Goal: Navigation & Orientation: Find specific page/section

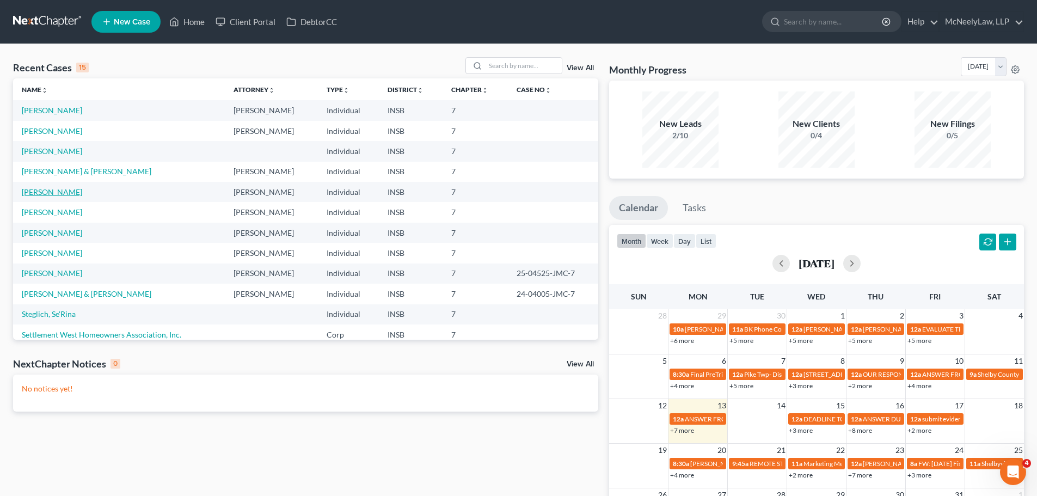
click at [61, 192] on link "[PERSON_NAME]" at bounding box center [52, 191] width 60 height 9
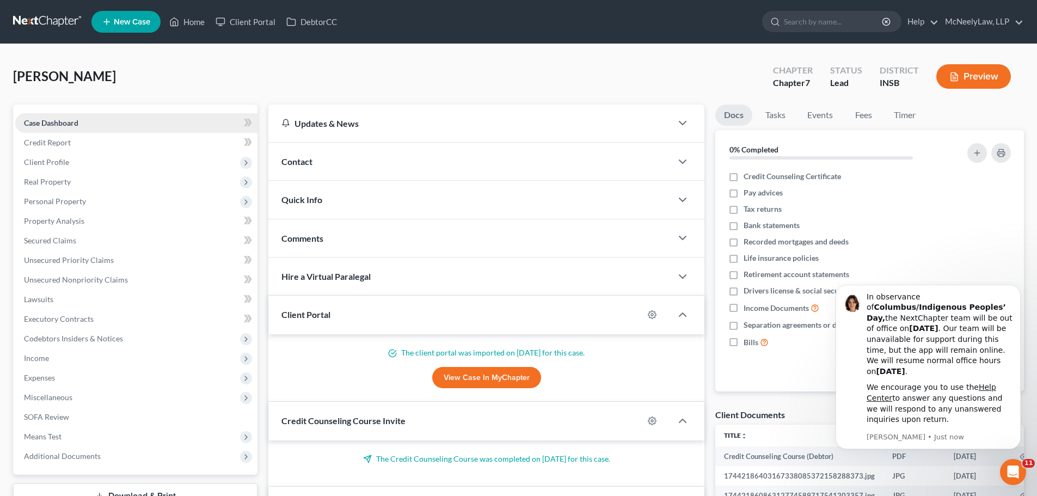
click at [146, 123] on link "Case Dashboard" at bounding box center [136, 123] width 242 height 20
click at [72, 140] on link "Credit Report" at bounding box center [136, 143] width 242 height 20
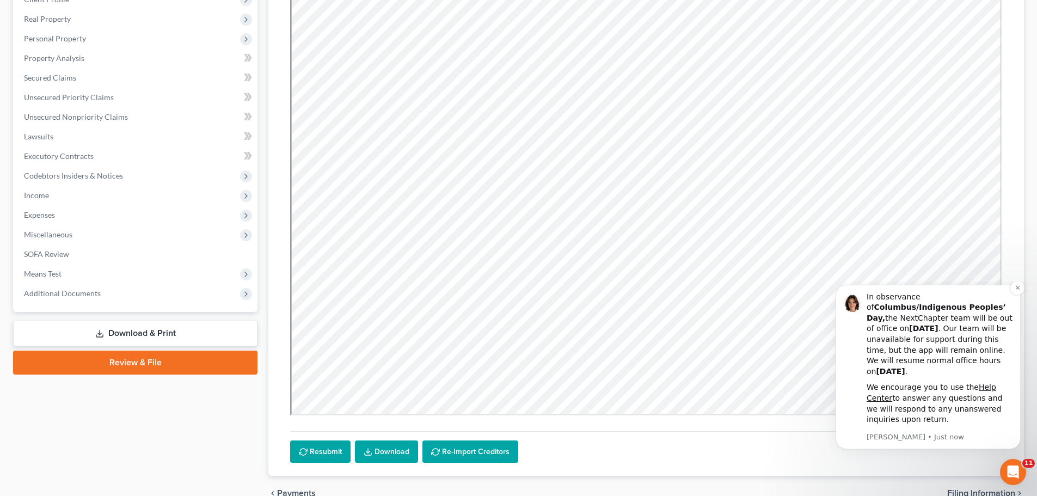
scroll to position [163, 0]
click at [1016, 291] on icon "Dismiss notification" at bounding box center [1018, 288] width 6 height 6
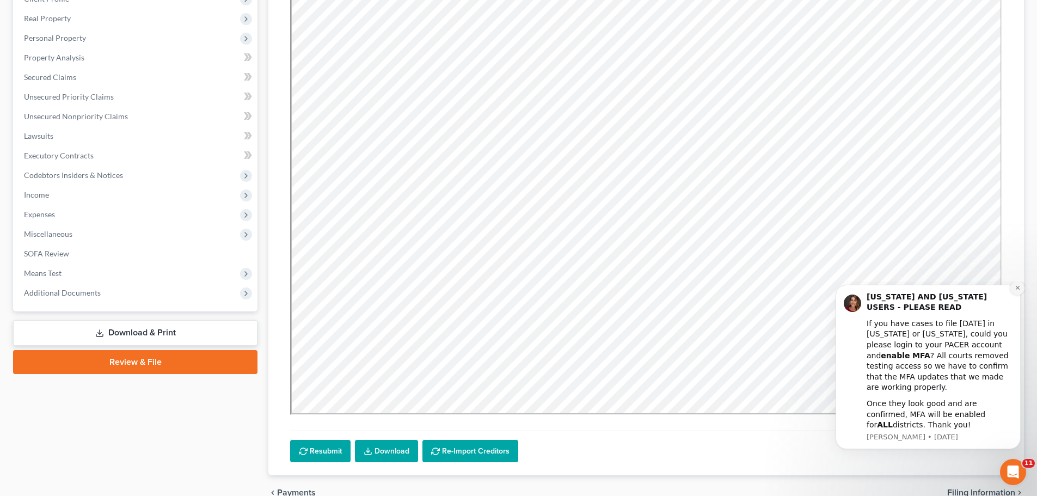
click at [1020, 295] on button "Dismiss notification" at bounding box center [1017, 288] width 14 height 14
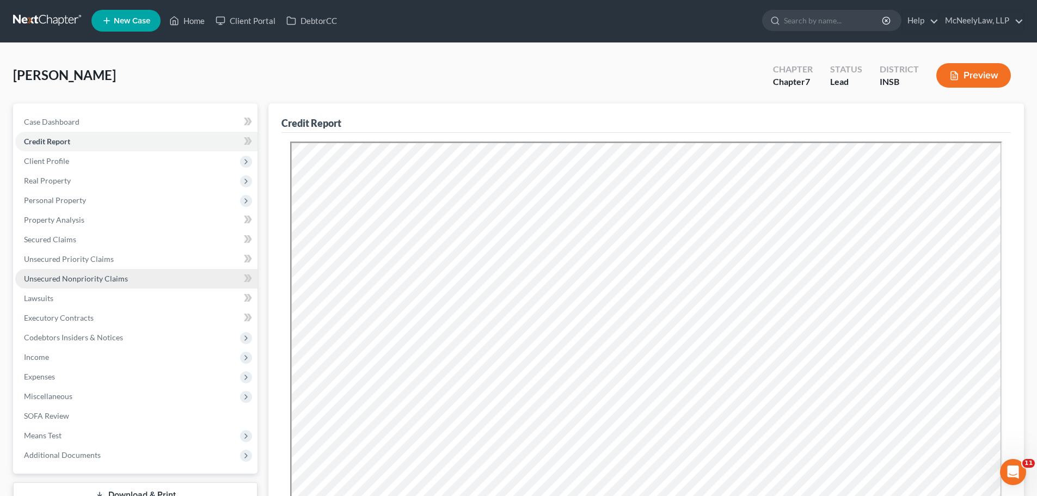
scroll to position [0, 0]
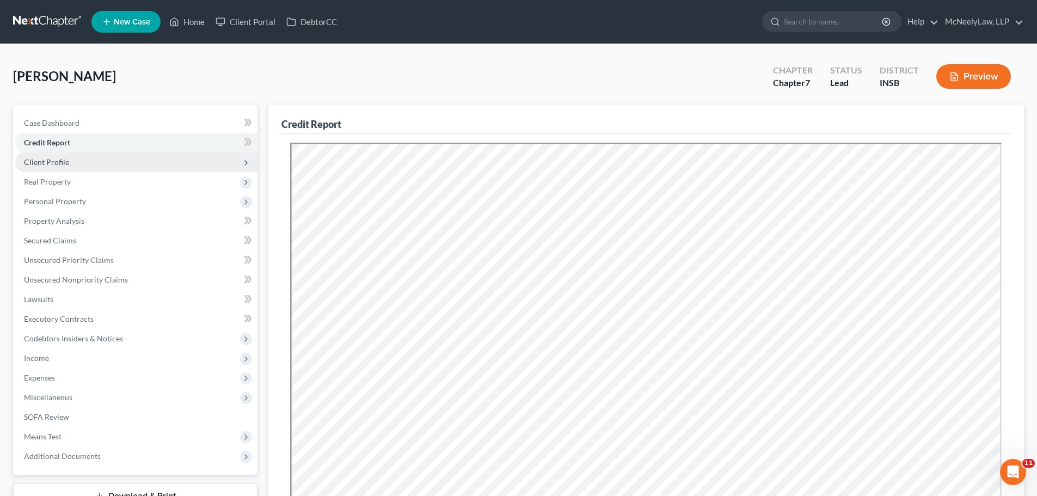
click at [60, 161] on span "Client Profile" at bounding box center [46, 161] width 45 height 9
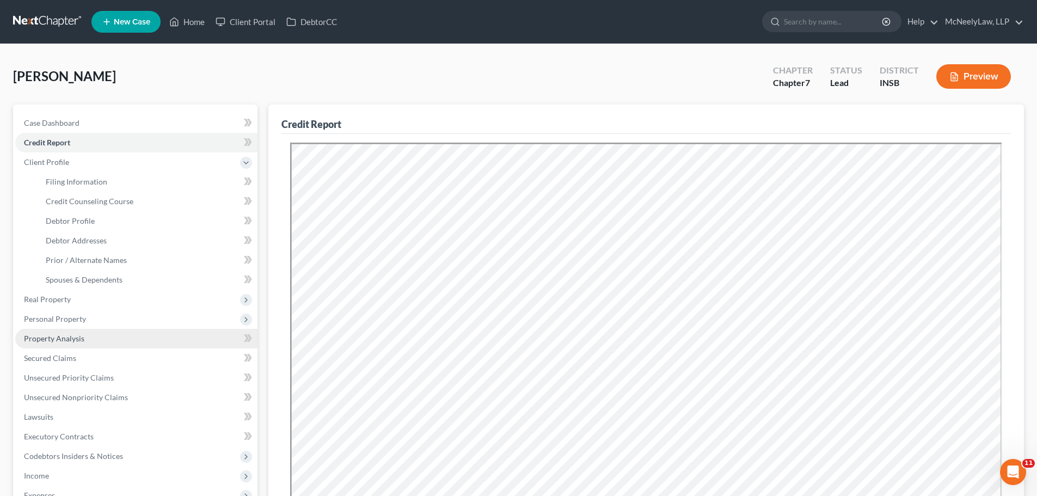
click at [63, 340] on span "Property Analysis" at bounding box center [54, 338] width 60 height 9
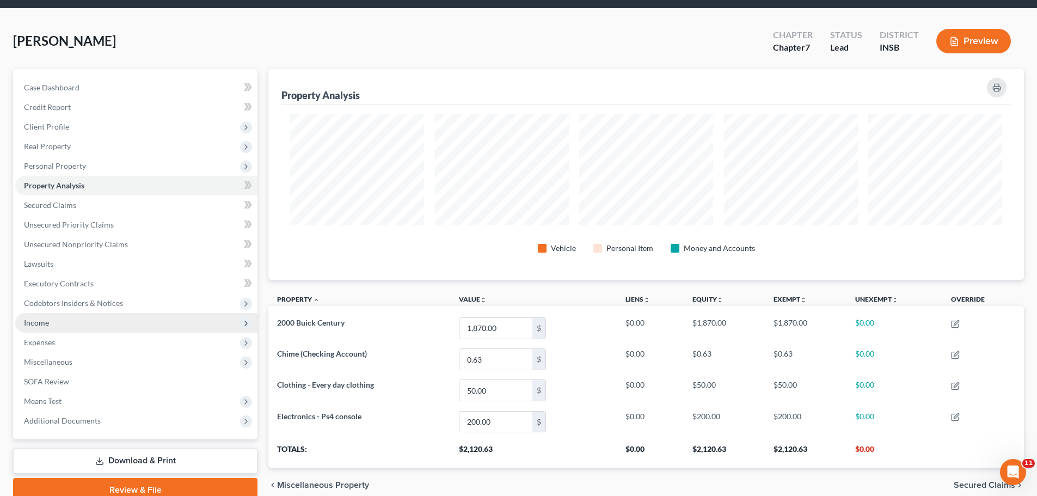
scroll to position [54, 0]
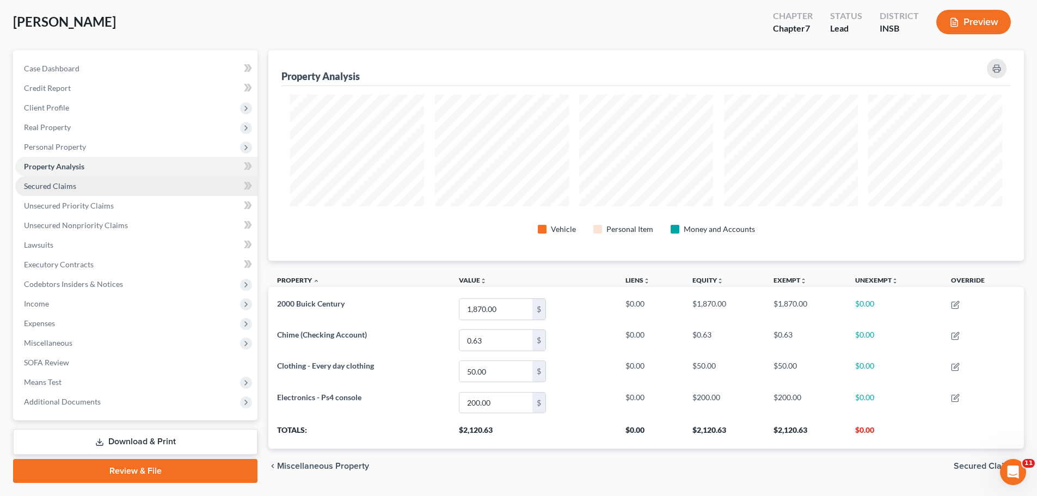
click at [59, 187] on span "Secured Claims" at bounding box center [50, 185] width 52 height 9
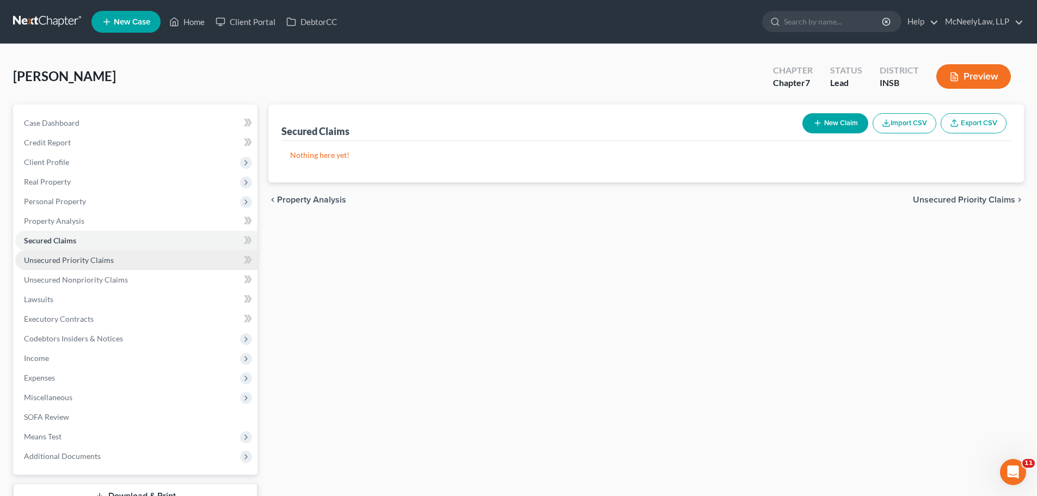
click at [70, 262] on span "Unsecured Priority Claims" at bounding box center [69, 259] width 90 height 9
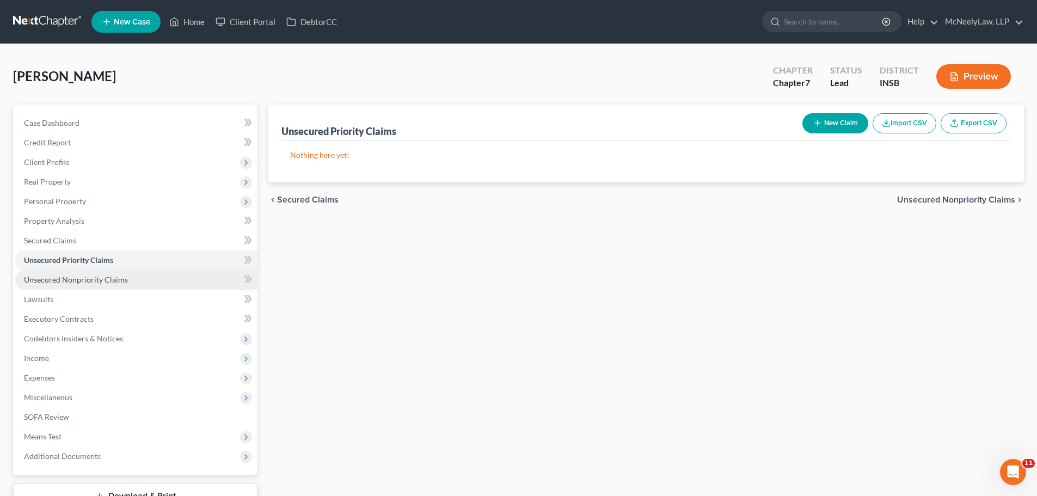
click at [75, 280] on span "Unsecured Nonpriority Claims" at bounding box center [76, 279] width 104 height 9
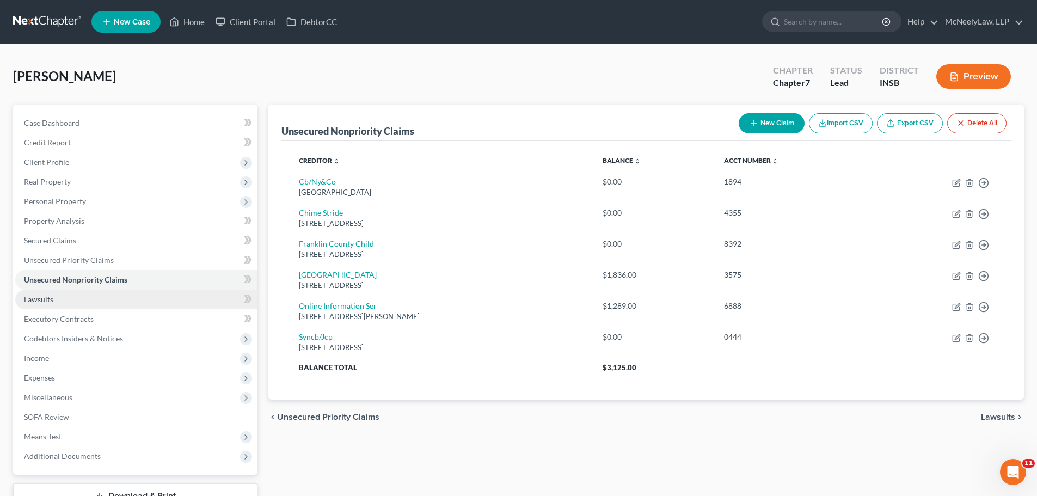
click at [99, 303] on link "Lawsuits" at bounding box center [136, 300] width 242 height 20
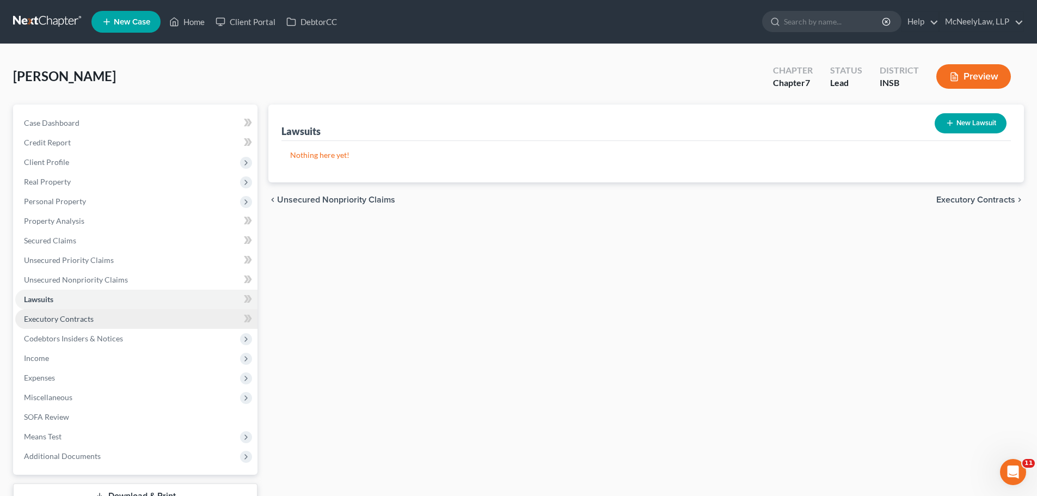
click at [96, 321] on link "Executory Contracts" at bounding box center [136, 319] width 242 height 20
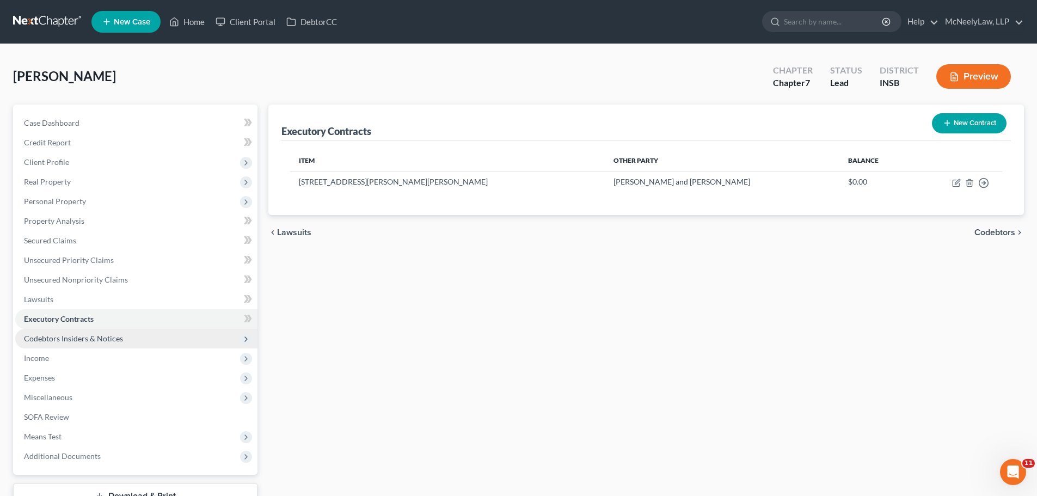
click at [100, 340] on span "Codebtors Insiders & Notices" at bounding box center [73, 338] width 99 height 9
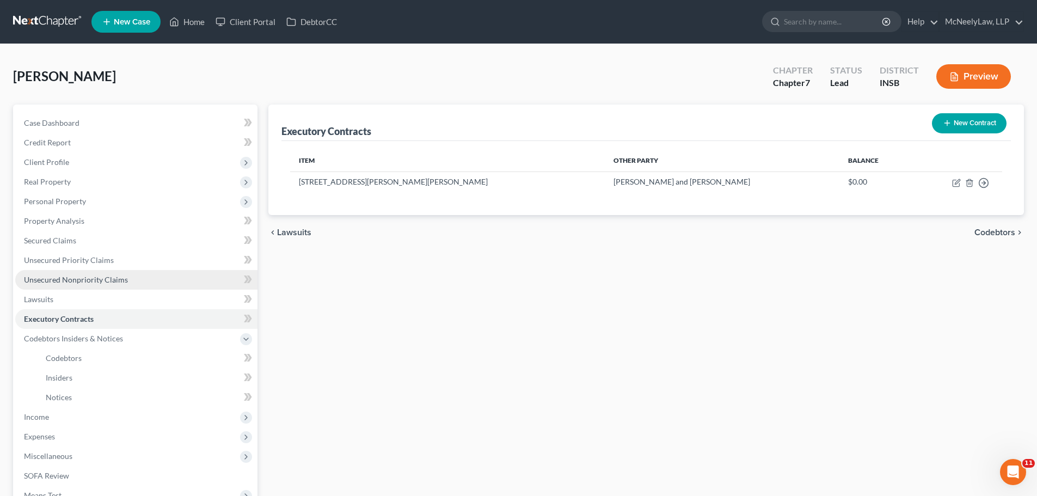
click at [87, 279] on span "Unsecured Nonpriority Claims" at bounding box center [76, 279] width 104 height 9
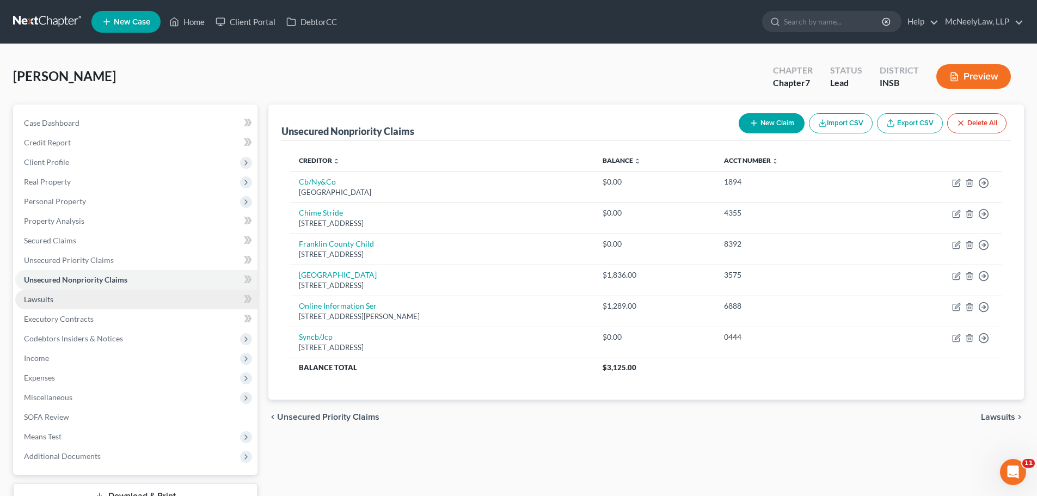
click at [88, 302] on link "Lawsuits" at bounding box center [136, 300] width 242 height 20
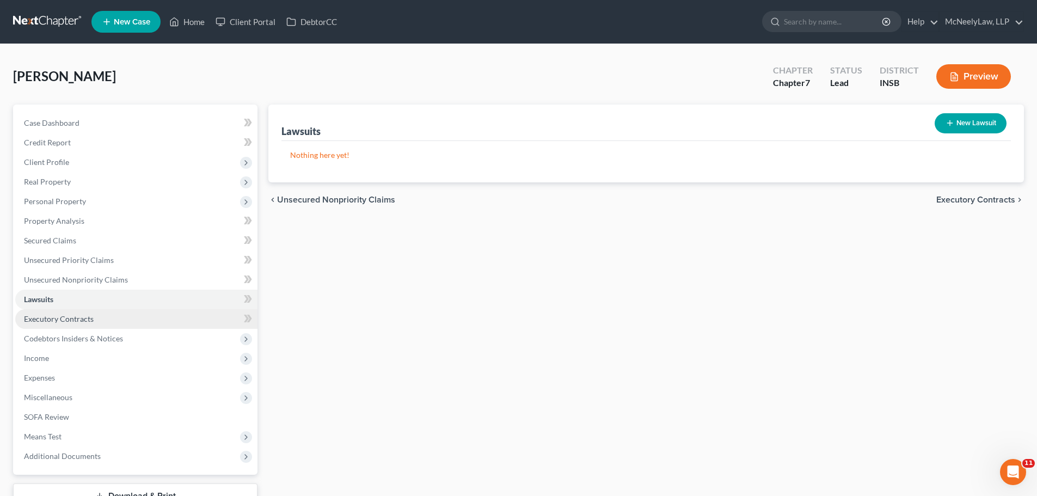
click at [88, 315] on span "Executory Contracts" at bounding box center [59, 318] width 70 height 9
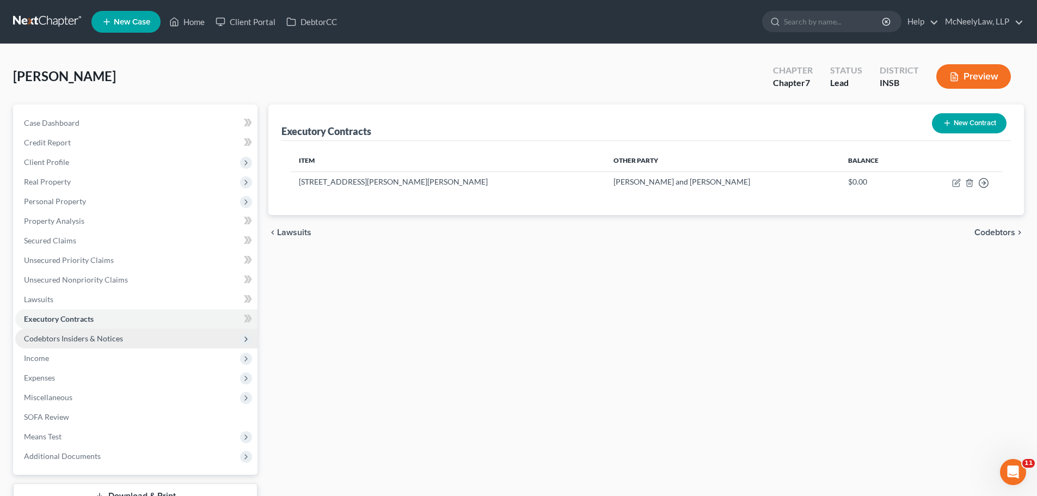
click at [96, 332] on span "Codebtors Insiders & Notices" at bounding box center [136, 339] width 242 height 20
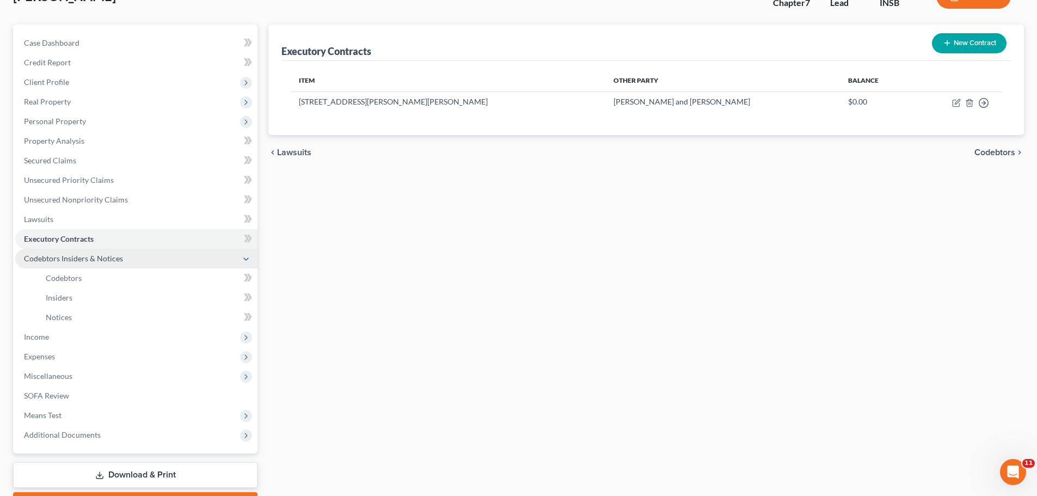
scroll to position [109, 0]
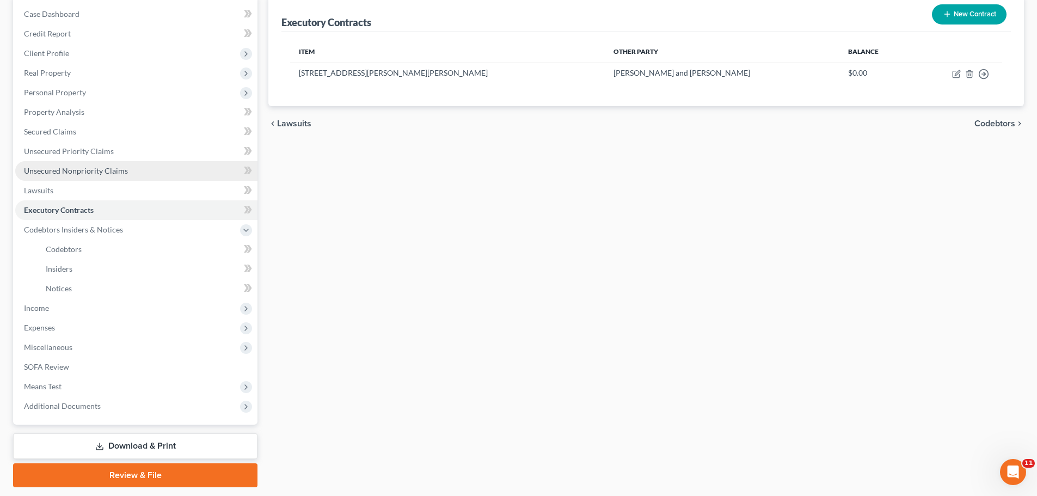
click at [87, 163] on link "Unsecured Nonpriority Claims" at bounding box center [136, 171] width 242 height 20
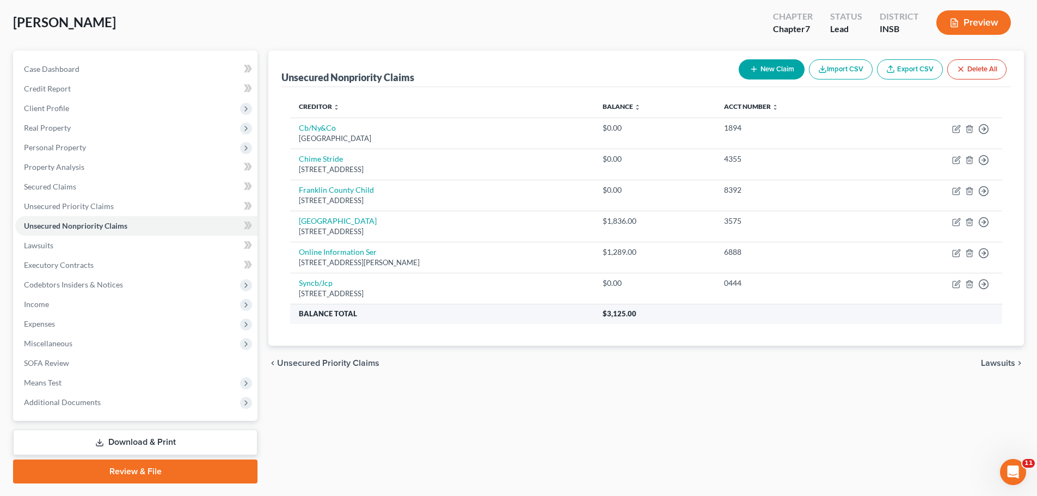
scroll to position [54, 0]
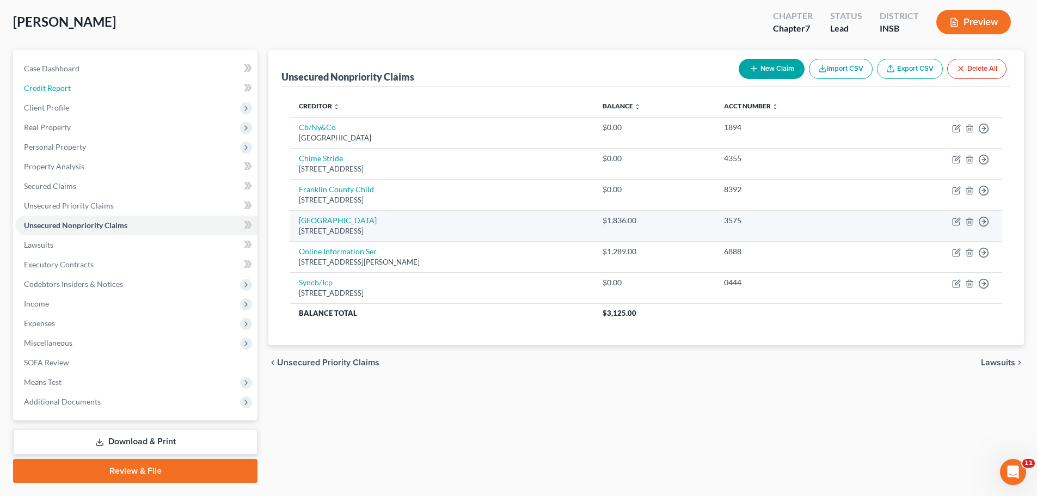
drag, startPoint x: 56, startPoint y: 85, endPoint x: 461, endPoint y: 228, distance: 430.0
click at [56, 85] on span "Credit Report" at bounding box center [47, 87] width 47 height 9
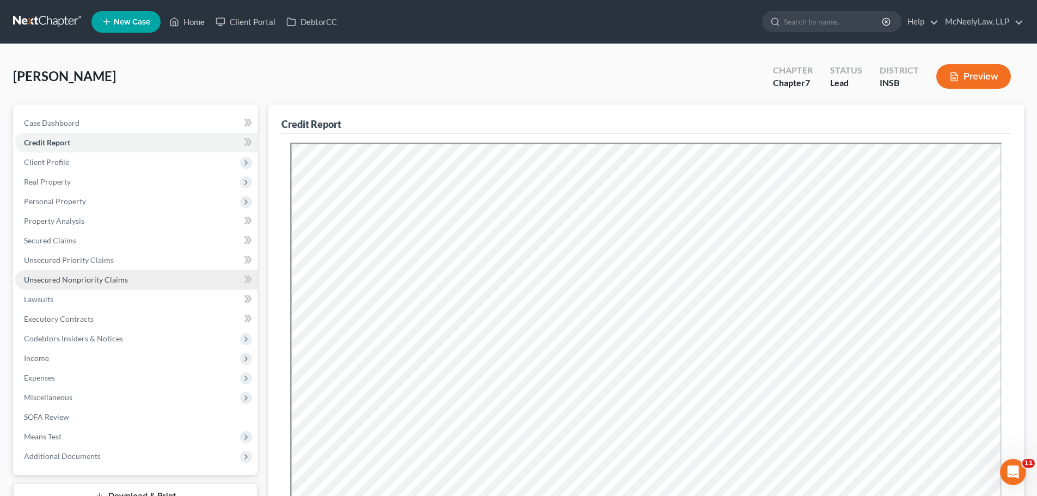
click at [69, 280] on span "Unsecured Nonpriority Claims" at bounding box center [76, 279] width 104 height 9
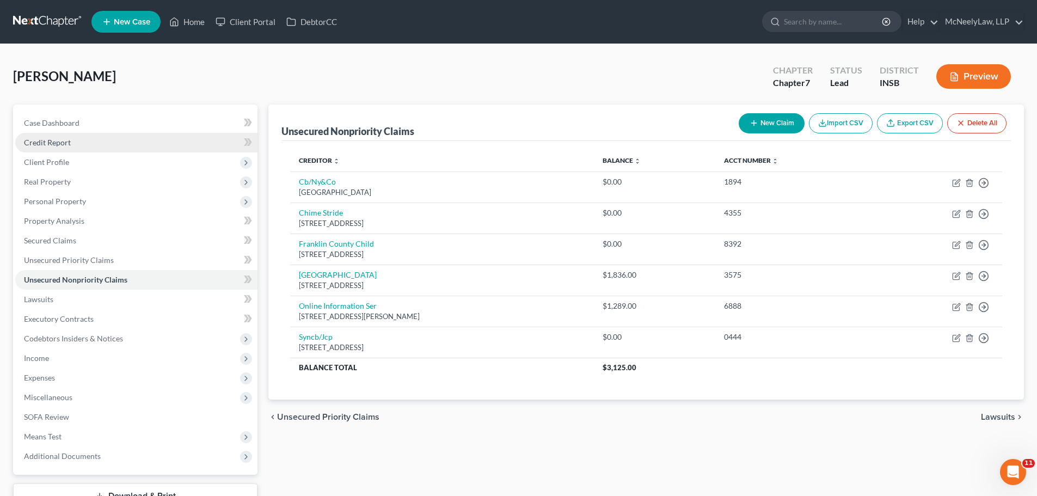
click at [59, 139] on span "Credit Report" at bounding box center [47, 142] width 47 height 9
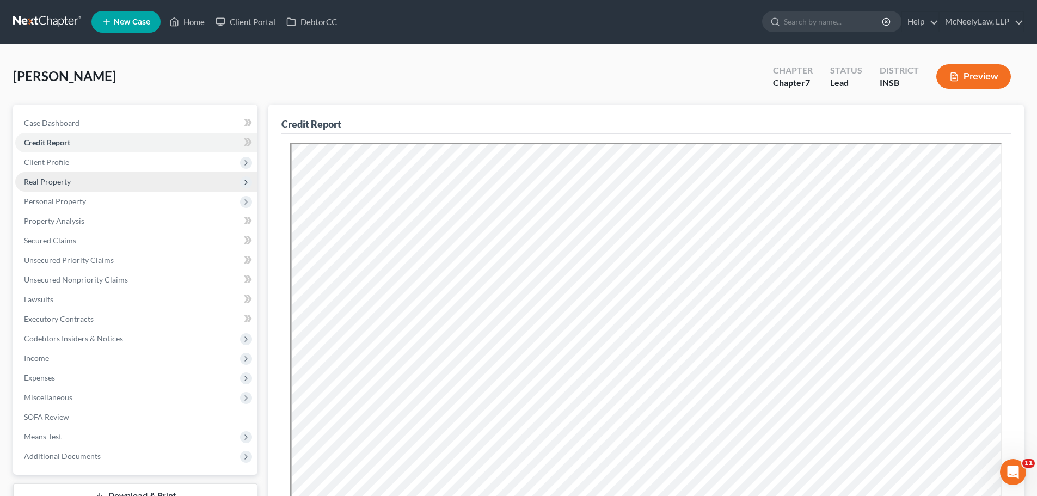
drag, startPoint x: 60, startPoint y: 180, endPoint x: 65, endPoint y: 199, distance: 19.3
click at [60, 180] on span "Real Property" at bounding box center [47, 181] width 47 height 9
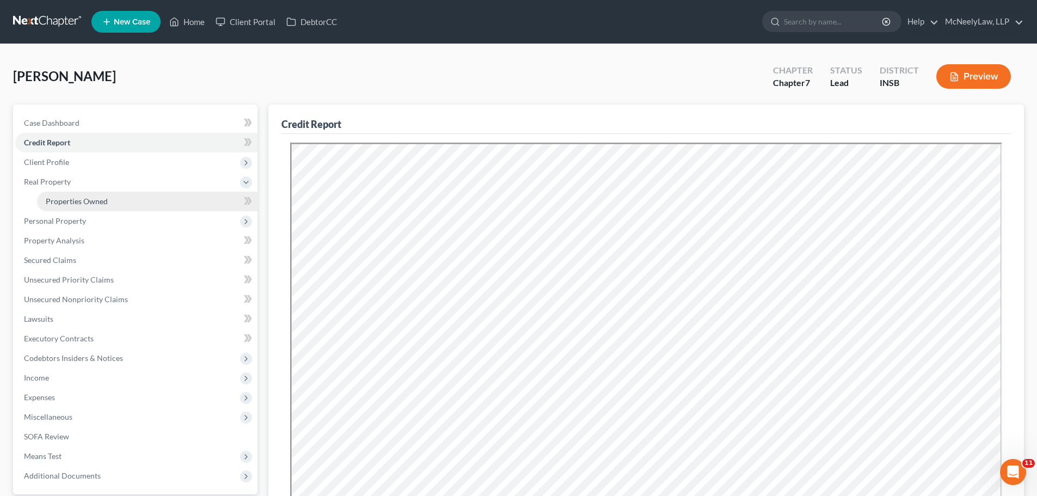
click at [63, 199] on span "Properties Owned" at bounding box center [77, 201] width 62 height 9
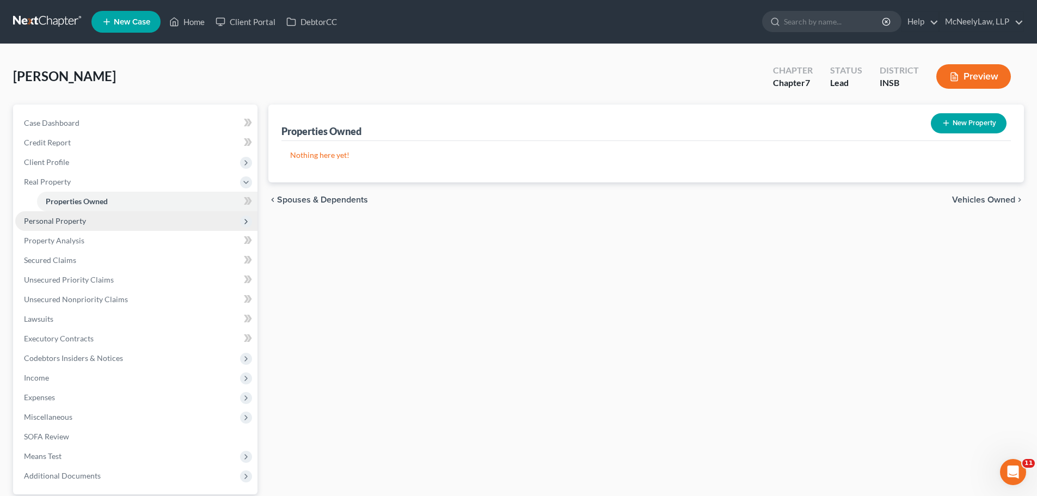
click at [70, 220] on span "Personal Property" at bounding box center [55, 220] width 62 height 9
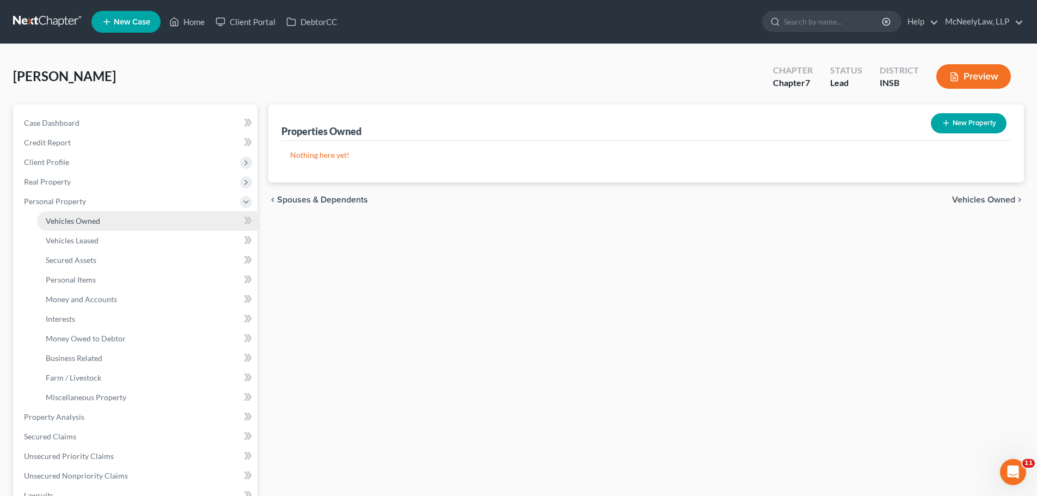
click at [71, 221] on span "Vehicles Owned" at bounding box center [73, 220] width 54 height 9
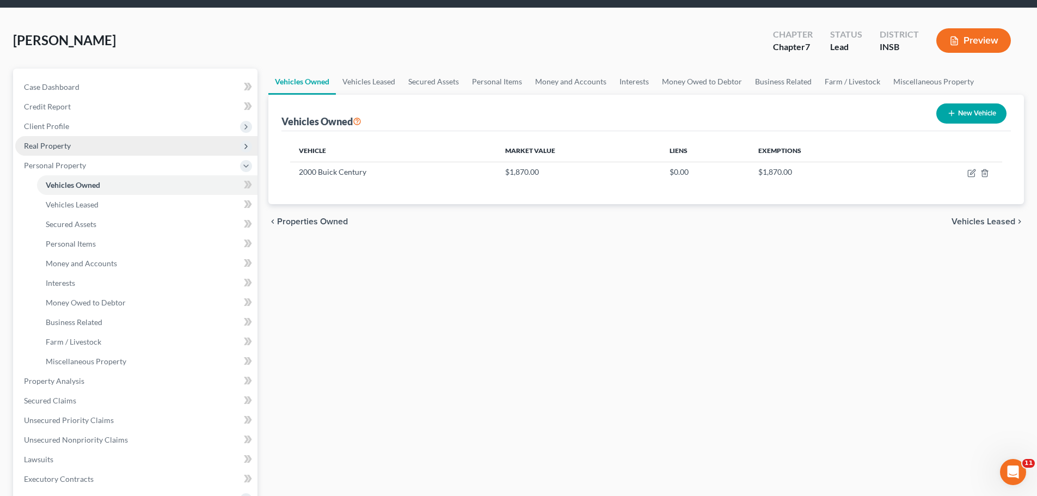
scroll to position [54, 0]
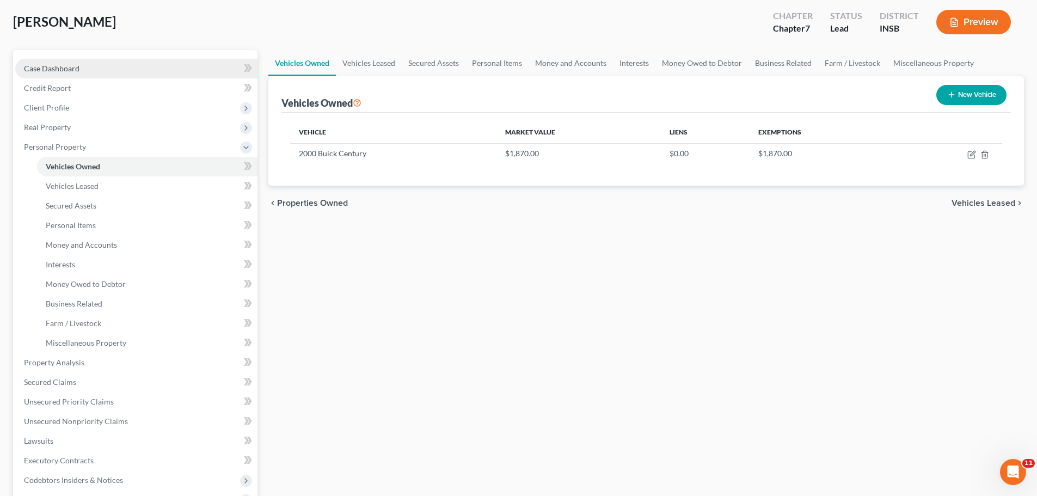
click at [60, 62] on link "Case Dashboard" at bounding box center [136, 69] width 242 height 20
